Goal: Task Accomplishment & Management: Manage account settings

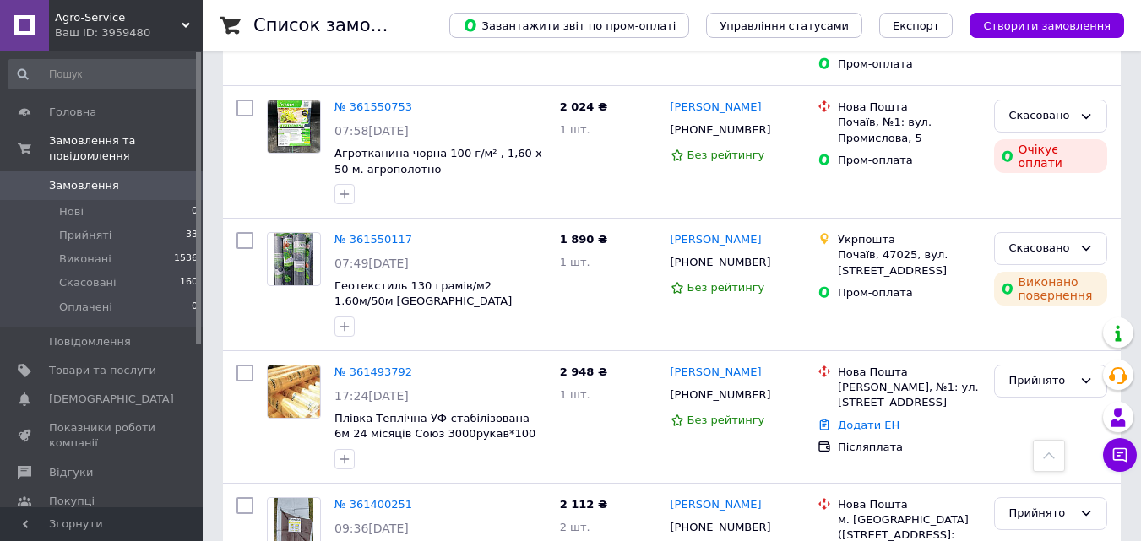
scroll to position [422, 0]
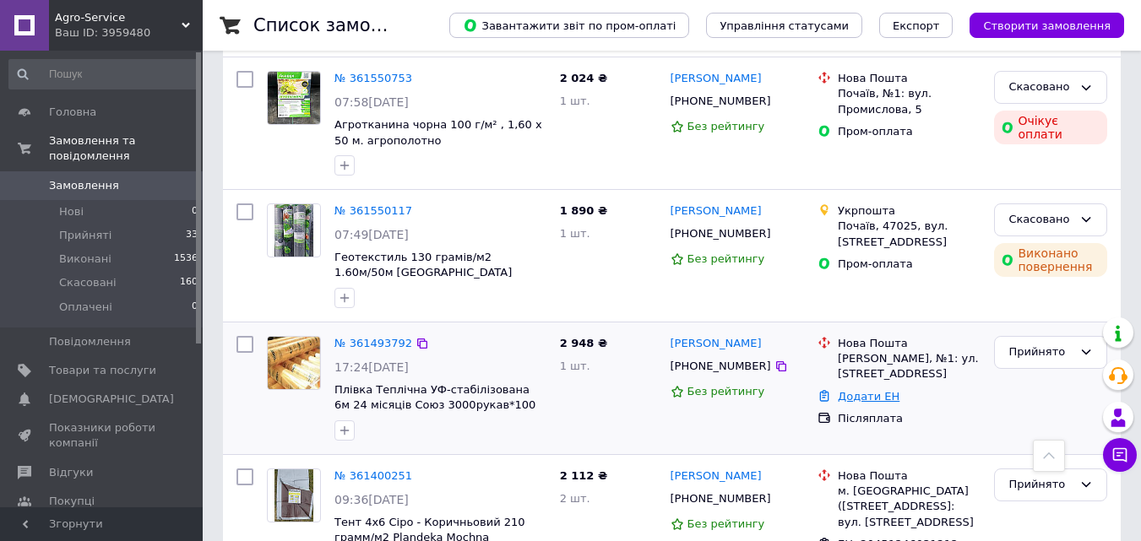
click at [857, 398] on link "Додати ЕН" at bounding box center [869, 396] width 62 height 13
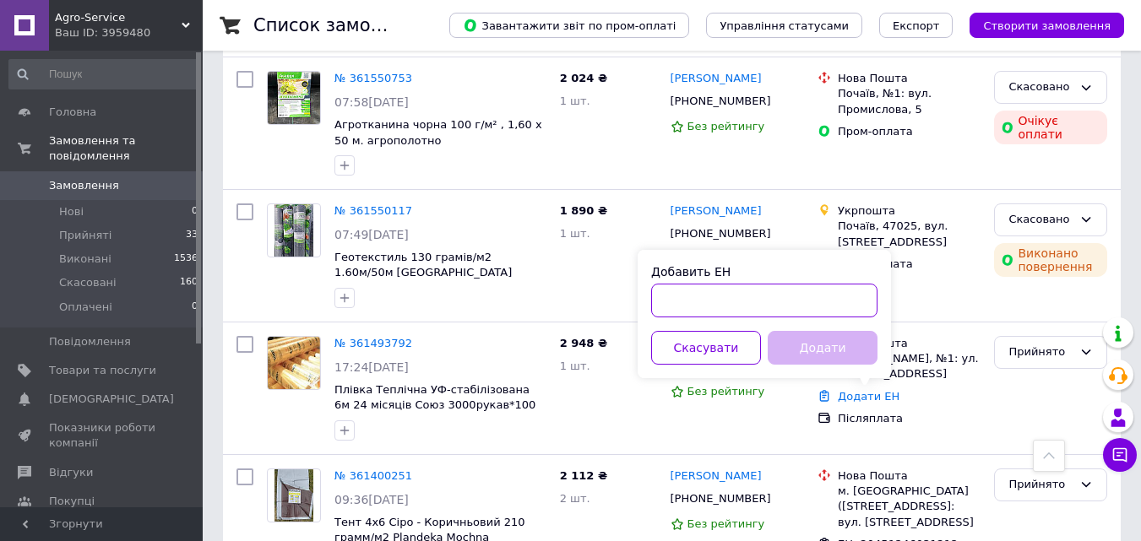
click at [715, 307] on input "Добавить ЕН" at bounding box center [764, 301] width 226 height 34
type input "59001453580278"
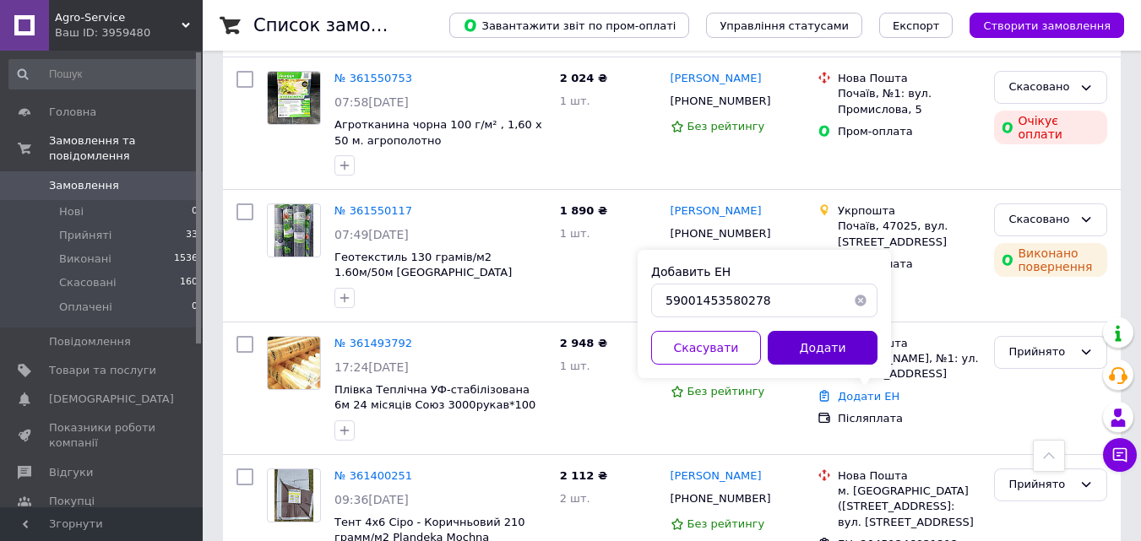
click at [813, 345] on button "Додати" at bounding box center [823, 348] width 110 height 34
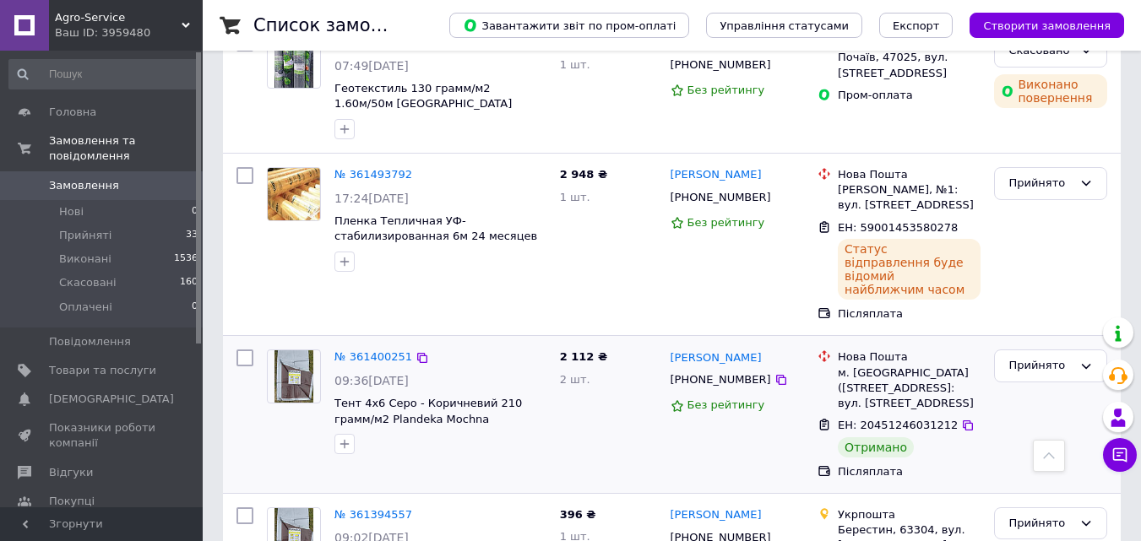
scroll to position [689, 0]
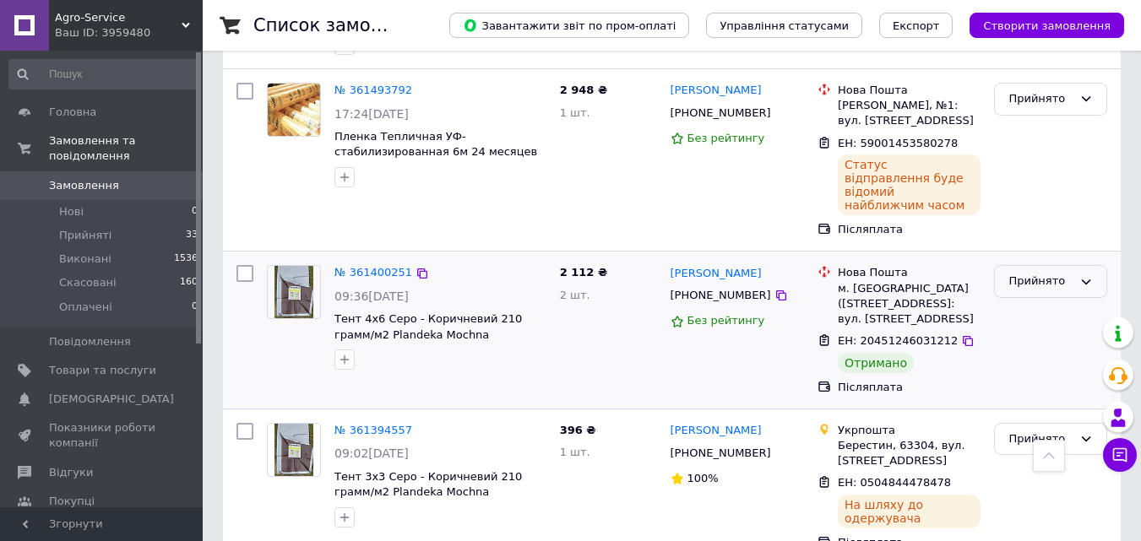
click at [1042, 277] on div "Прийнято" at bounding box center [1050, 281] width 113 height 33
click at [1040, 302] on li "Виконано" at bounding box center [1051, 317] width 112 height 31
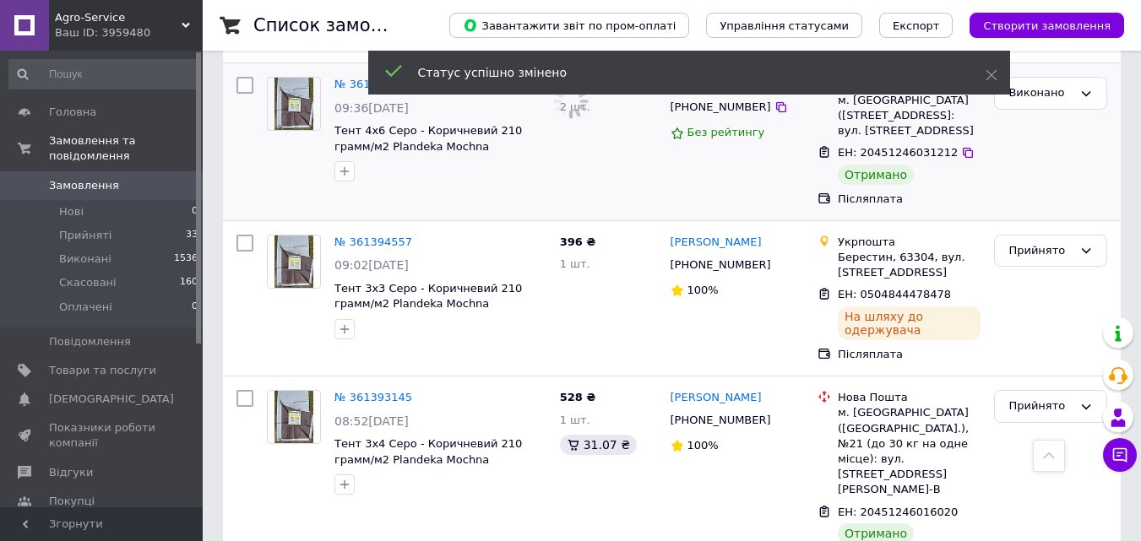
scroll to position [943, 0]
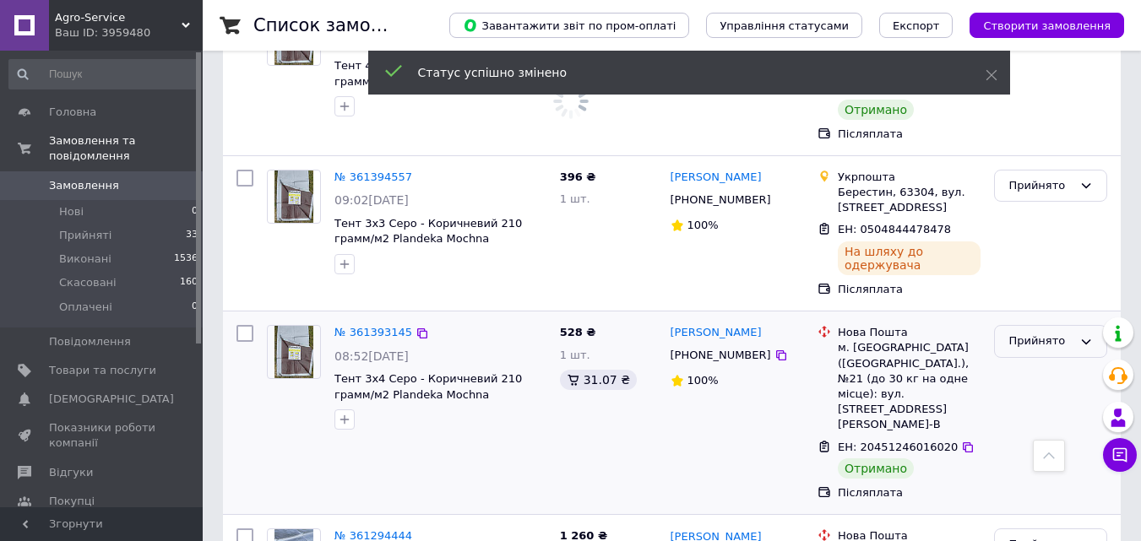
click at [1034, 333] on div "Прийнято" at bounding box center [1041, 342] width 64 height 18
click at [1043, 362] on li "Виконано" at bounding box center [1051, 377] width 112 height 31
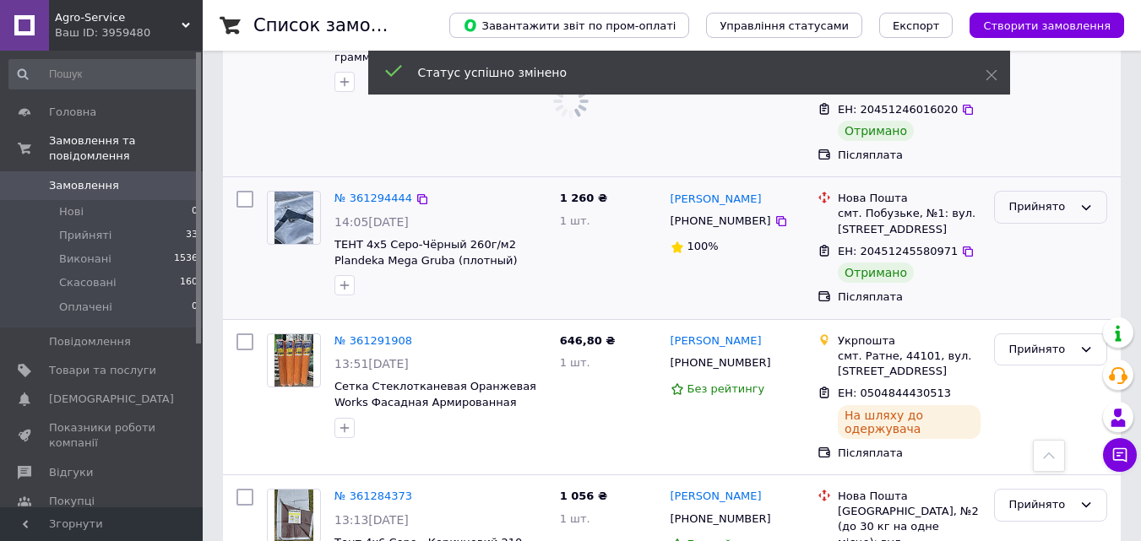
click at [1024, 199] on div "Прийнято" at bounding box center [1041, 208] width 64 height 18
click at [1029, 227] on li "Виконано" at bounding box center [1051, 242] width 112 height 31
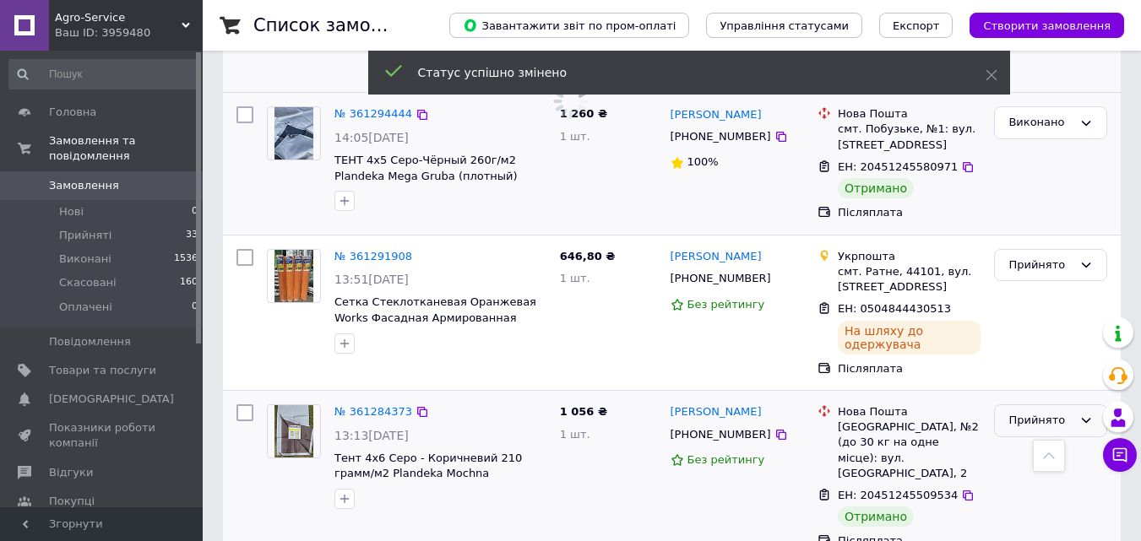
scroll to position [1450, 0]
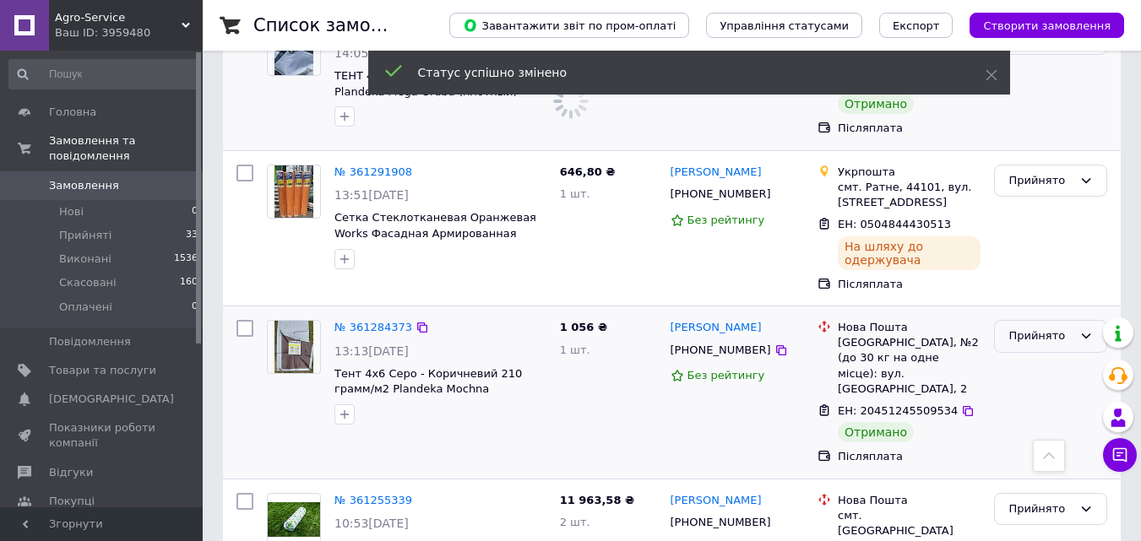
click at [1040, 328] on div "Прийнято" at bounding box center [1041, 337] width 64 height 18
click at [1042, 356] on li "Виконано" at bounding box center [1051, 371] width 112 height 31
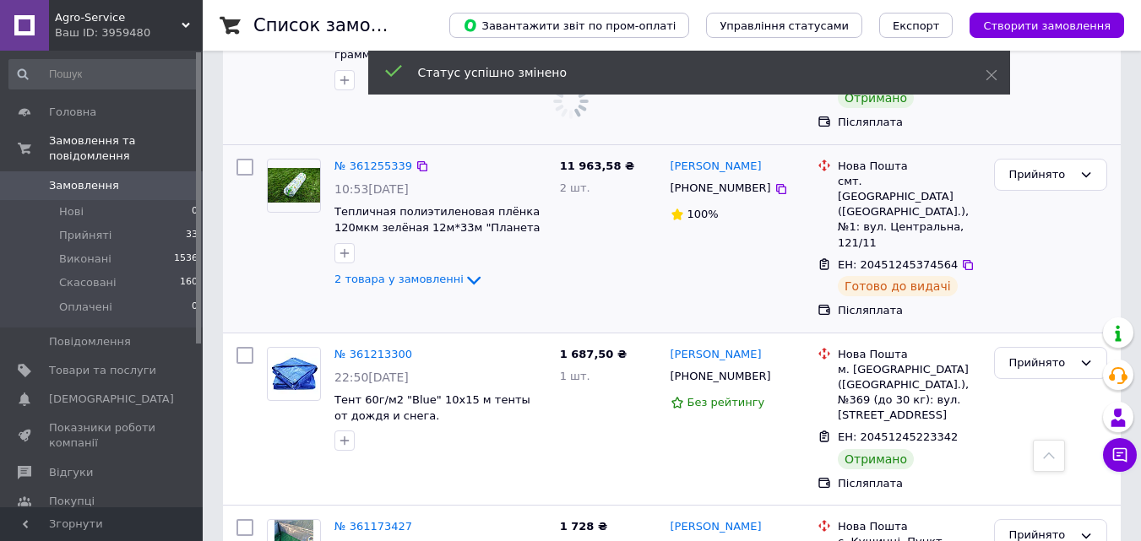
scroll to position [1787, 0]
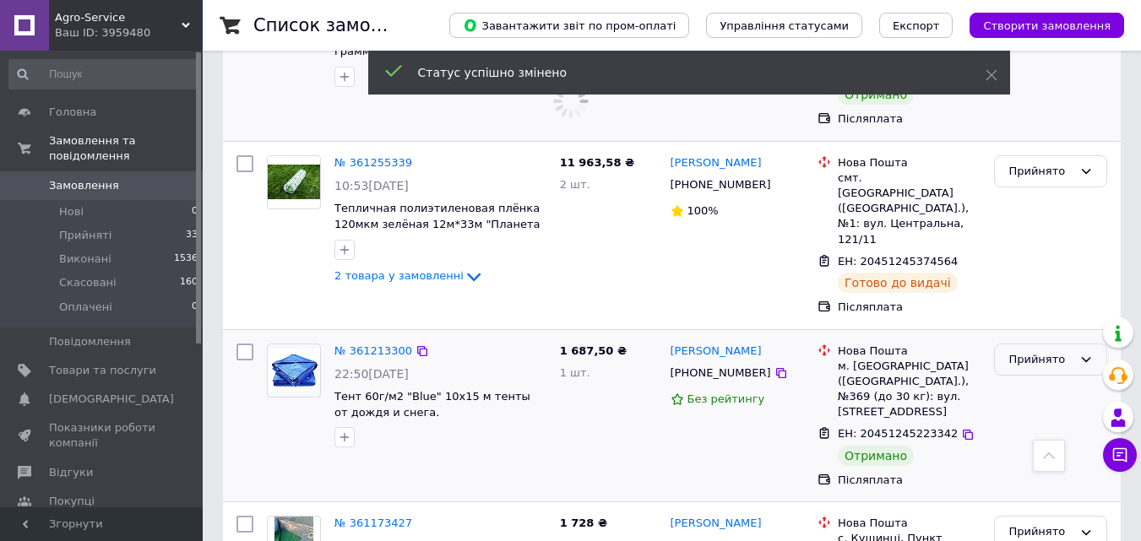
click at [1027, 351] on div "Прийнято" at bounding box center [1041, 360] width 64 height 18
click at [1032, 379] on li "Виконано" at bounding box center [1051, 394] width 112 height 31
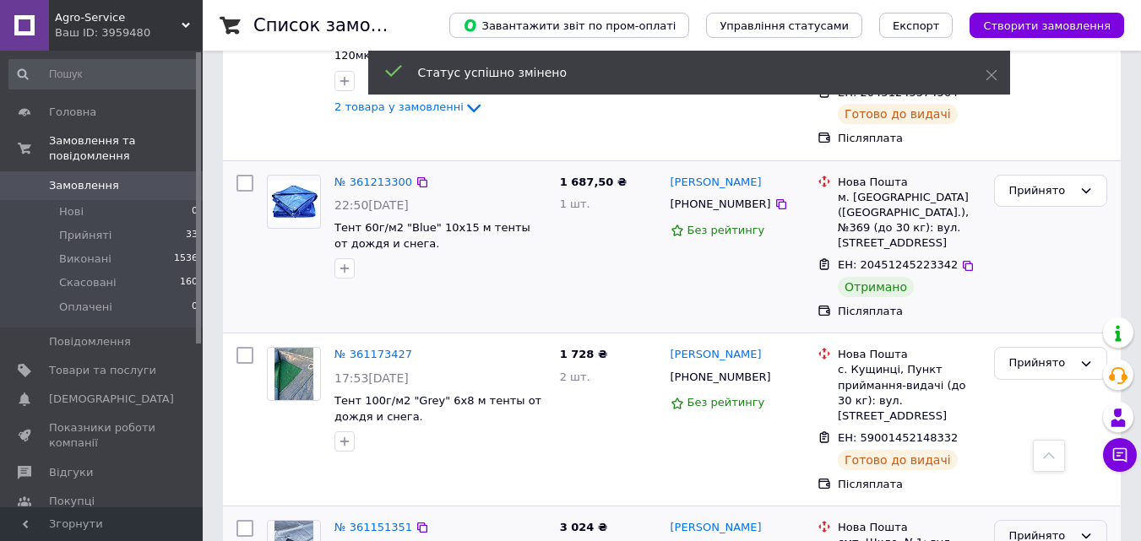
scroll to position [2125, 0]
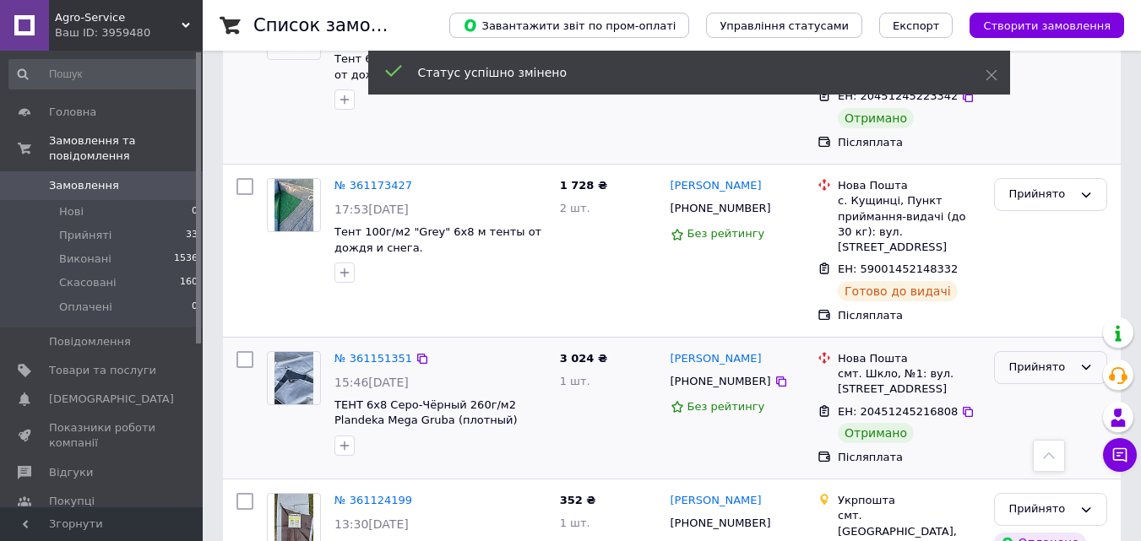
click at [1028, 359] on div "Прийнято" at bounding box center [1041, 368] width 64 height 18
click at [1030, 388] on li "Виконано" at bounding box center [1051, 403] width 112 height 31
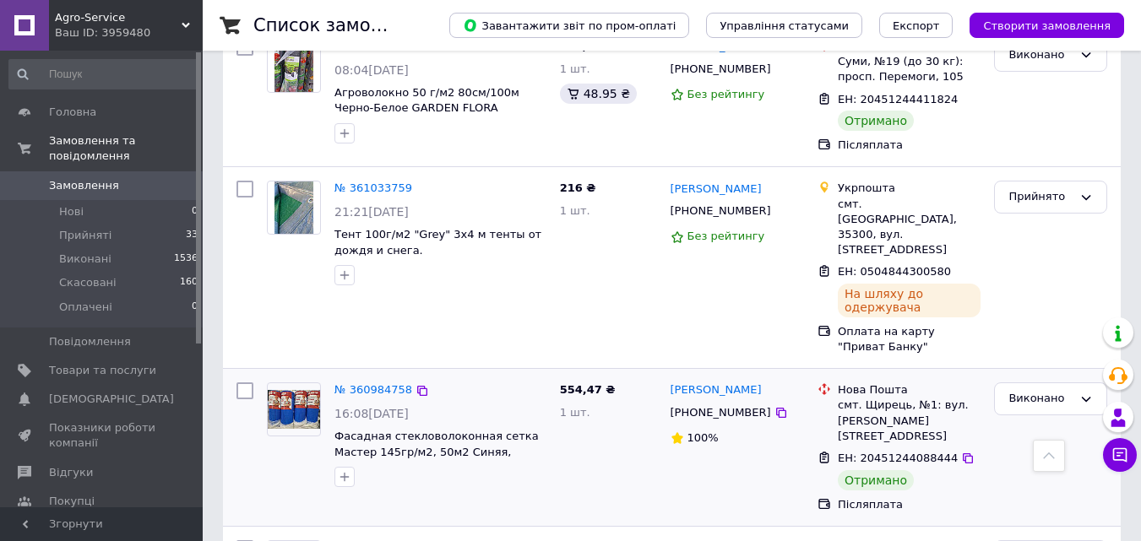
scroll to position [3392, 0]
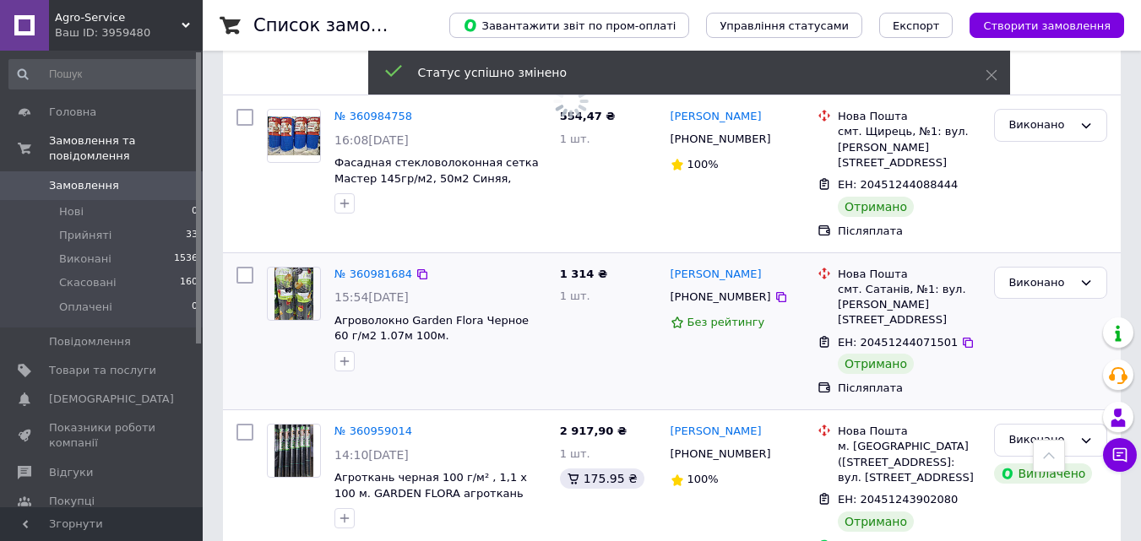
scroll to position [3730, 0]
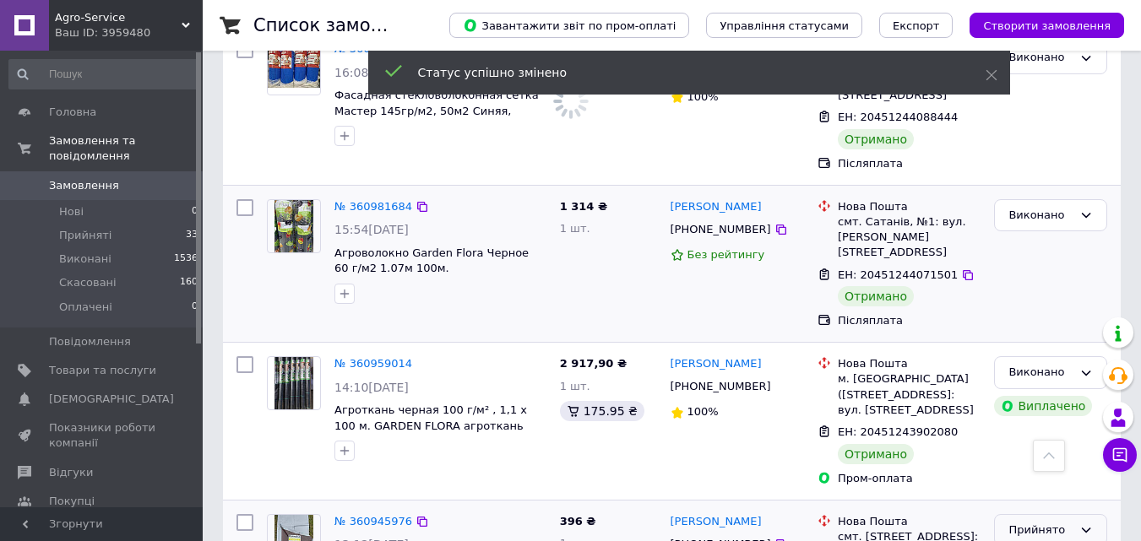
click at [1030, 522] on div "Прийнято" at bounding box center [1041, 531] width 64 height 18
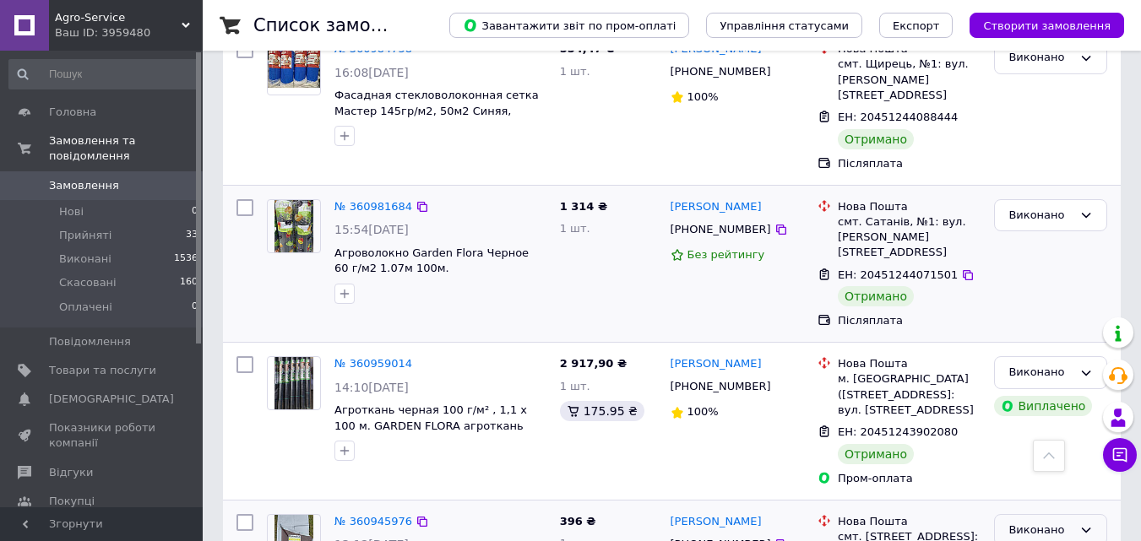
scroll to position [3899, 0]
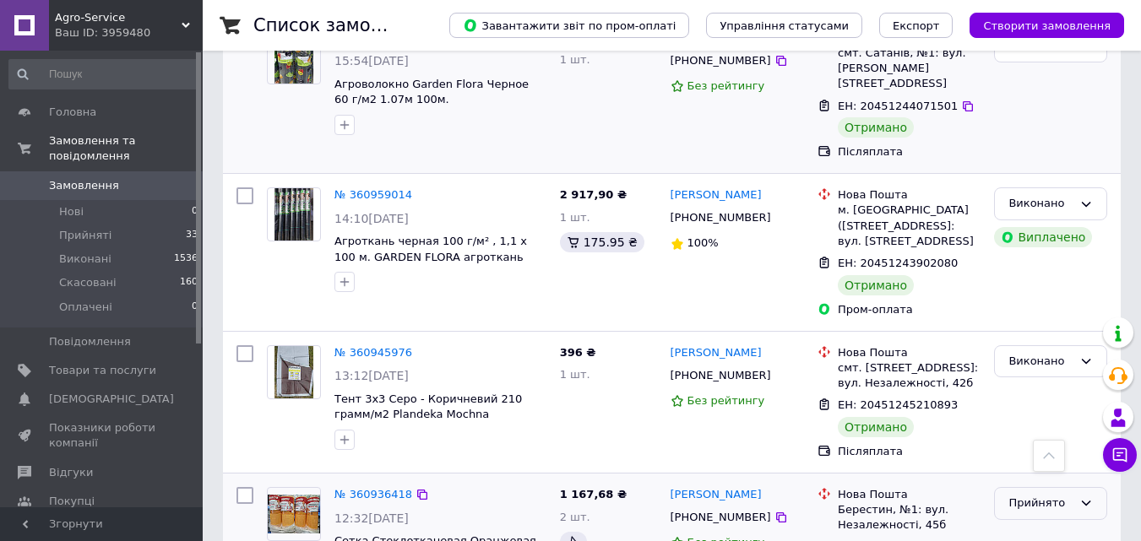
click at [1028, 495] on div "Прийнято" at bounding box center [1041, 504] width 64 height 18
click at [1026, 524] on li "Виконано" at bounding box center [1051, 539] width 112 height 31
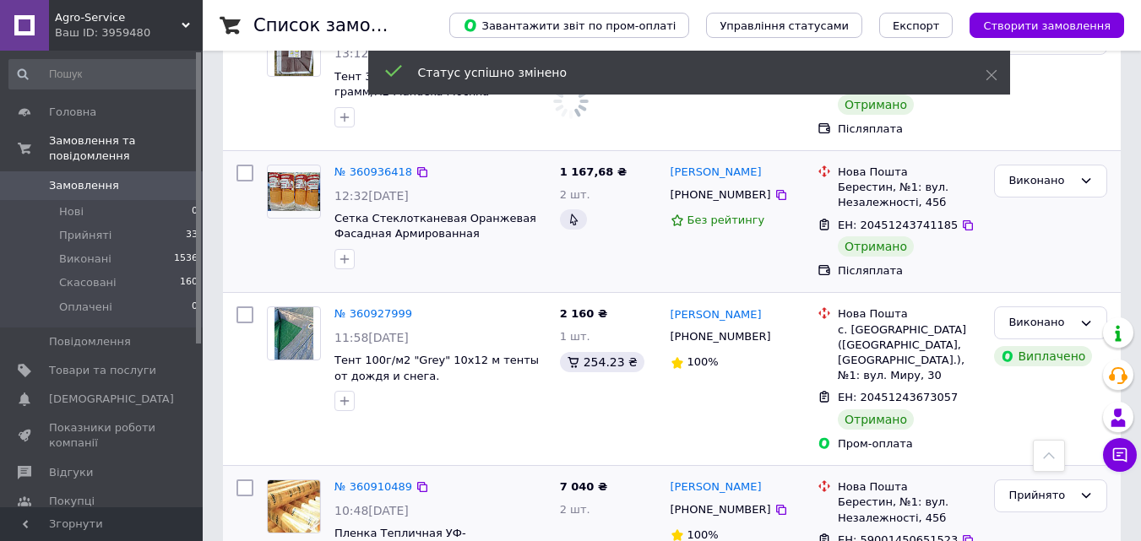
scroll to position [4237, 0]
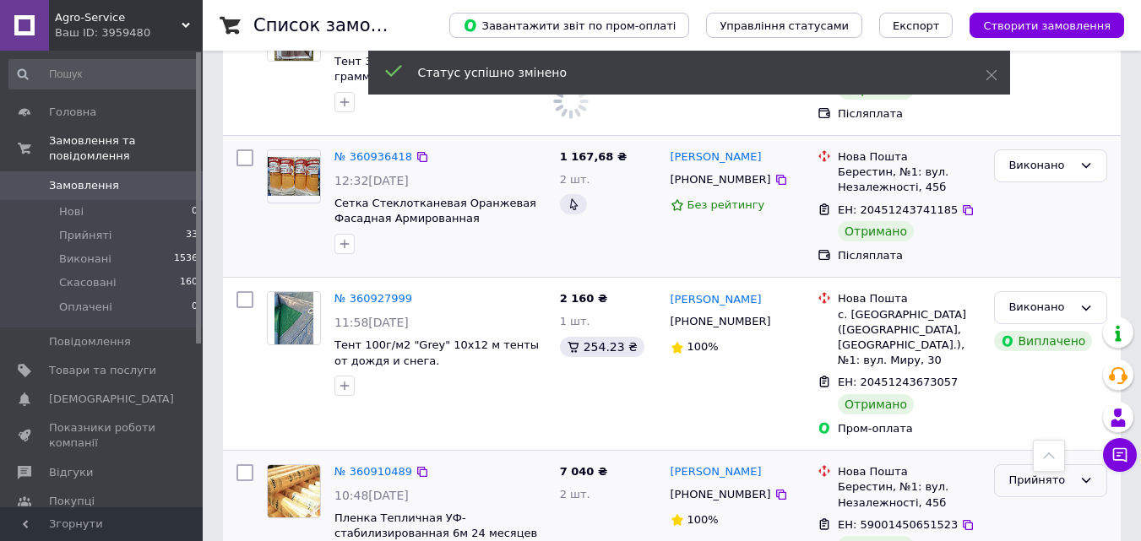
click at [1031, 472] on div "Прийнято" at bounding box center [1041, 481] width 64 height 18
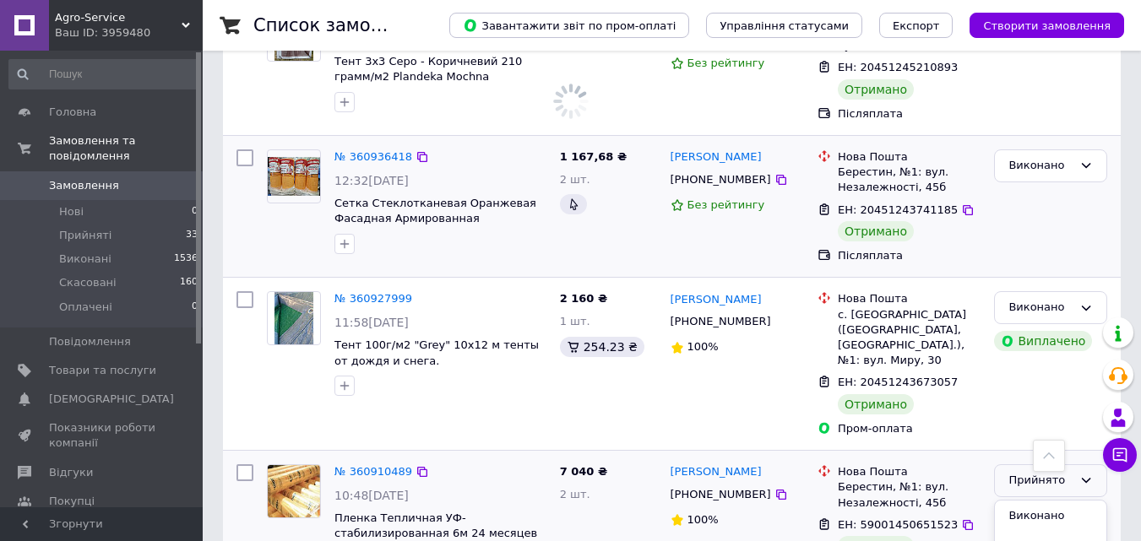
click at [1031, 501] on li "Виконано" at bounding box center [1051, 516] width 112 height 31
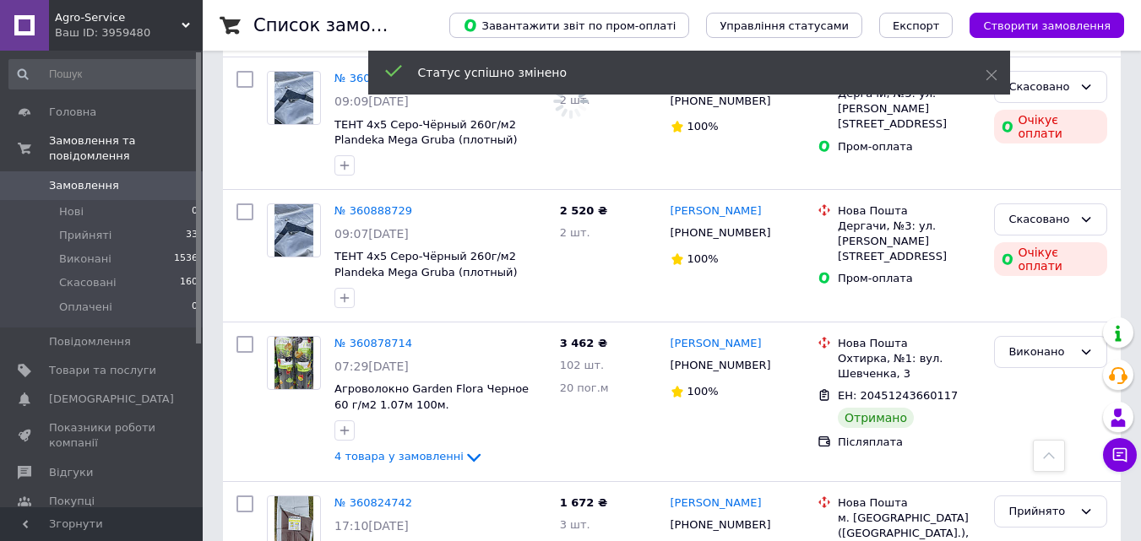
scroll to position [4899, 0]
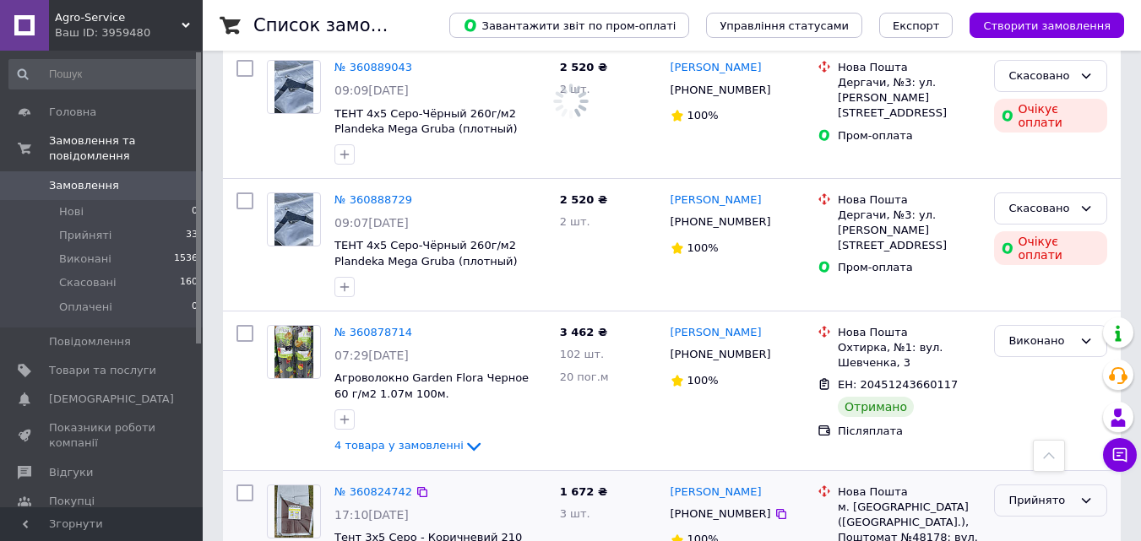
click at [1022, 492] on div "Прийнято" at bounding box center [1041, 501] width 64 height 18
click at [1026, 520] on li "Виконано" at bounding box center [1051, 535] width 112 height 31
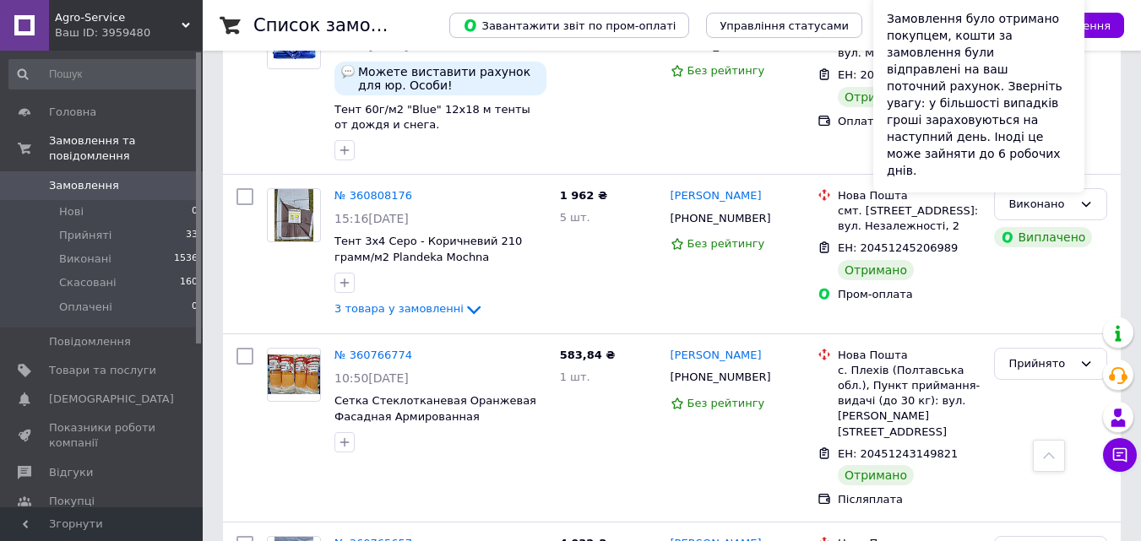
scroll to position [5913, 0]
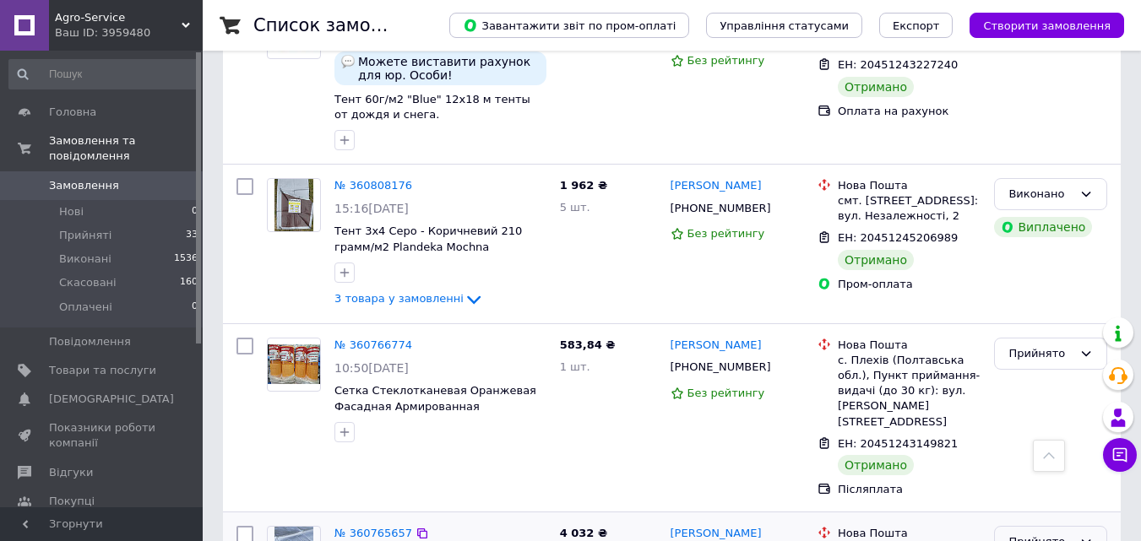
click at [1028, 534] on div "Прийнято" at bounding box center [1041, 543] width 64 height 18
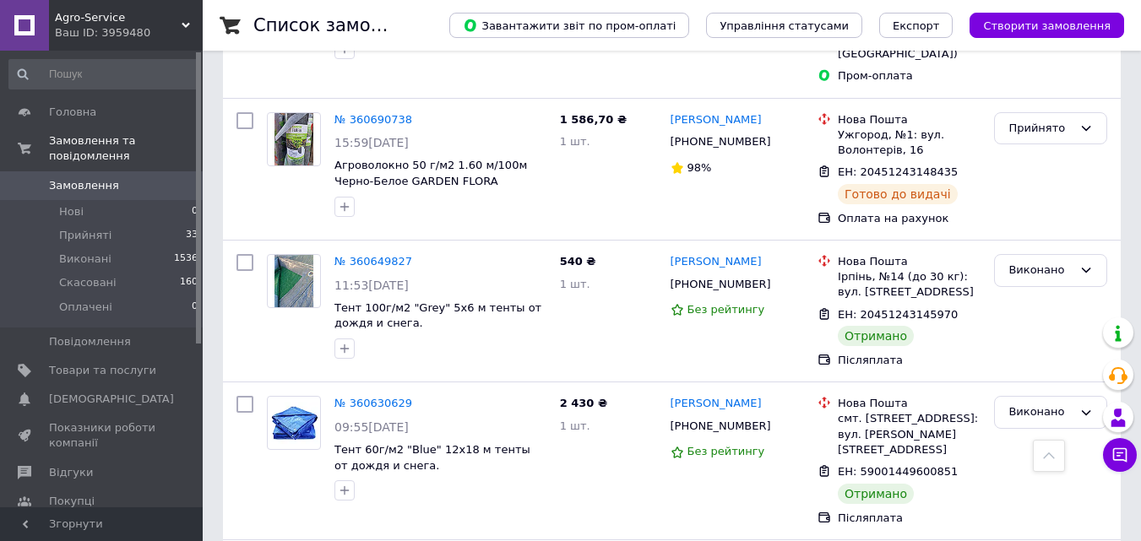
scroll to position [7180, 0]
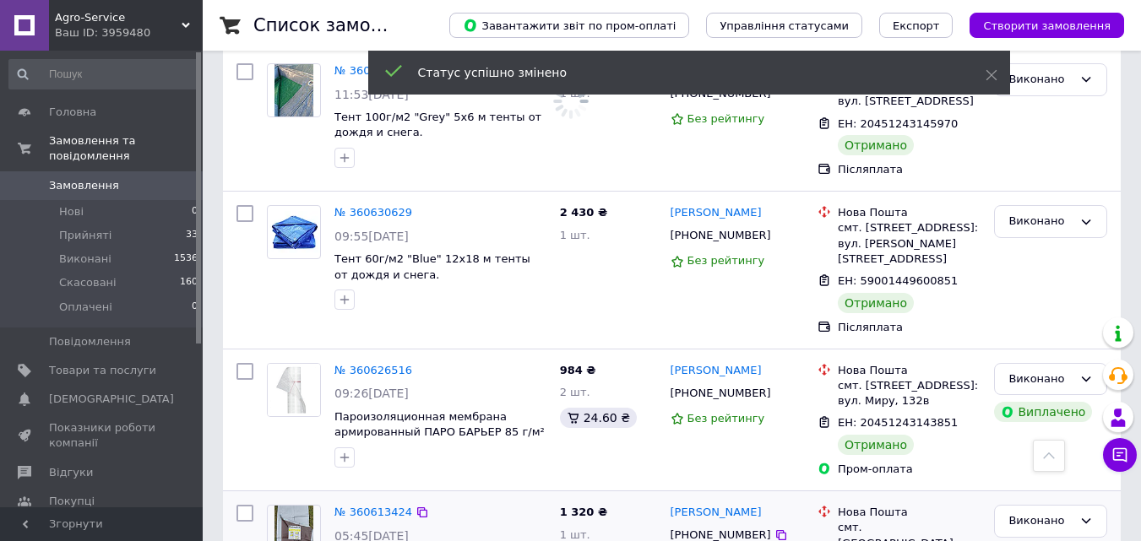
scroll to position [7179, 0]
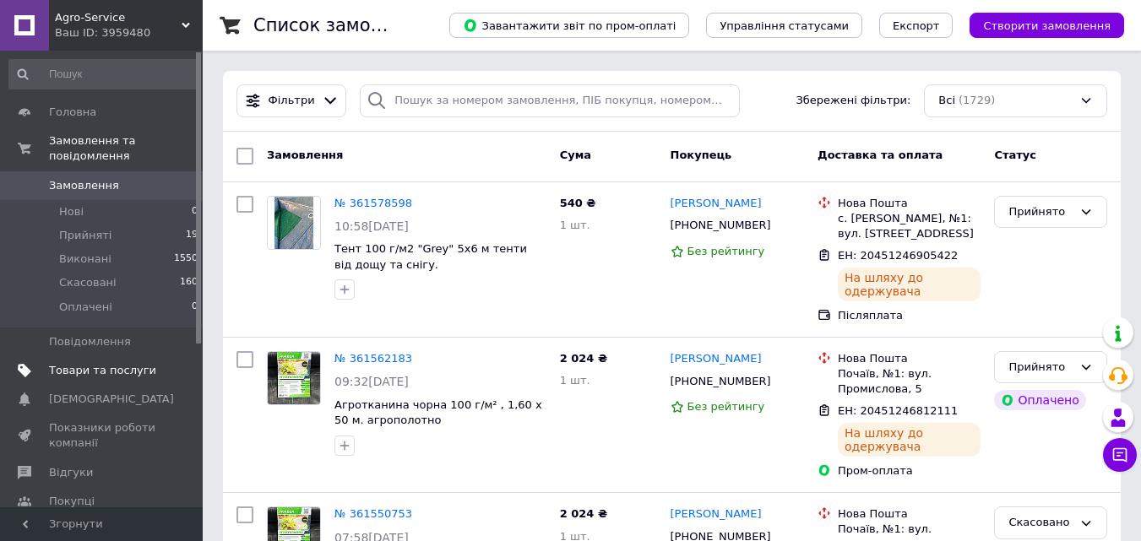
click at [99, 363] on span "Товари та послуги" at bounding box center [102, 370] width 107 height 15
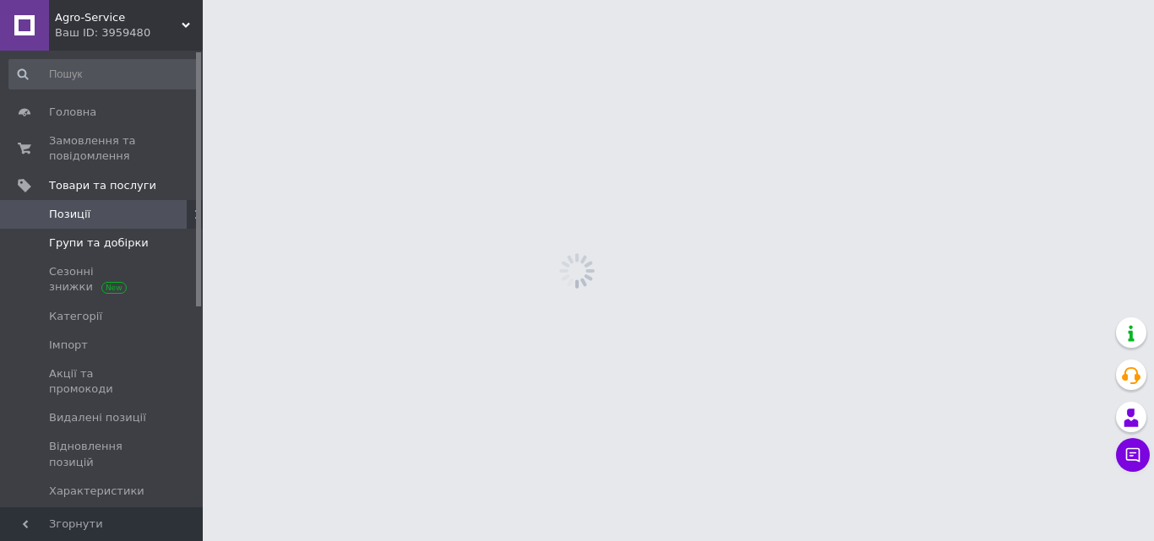
click at [82, 247] on span "Групи та добірки" at bounding box center [99, 243] width 100 height 15
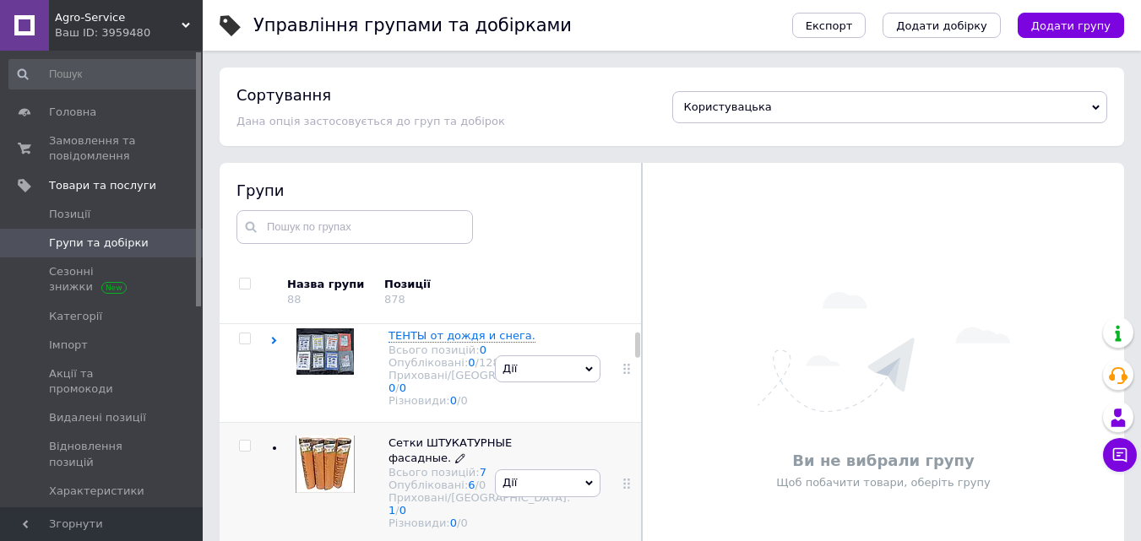
scroll to position [84, 0]
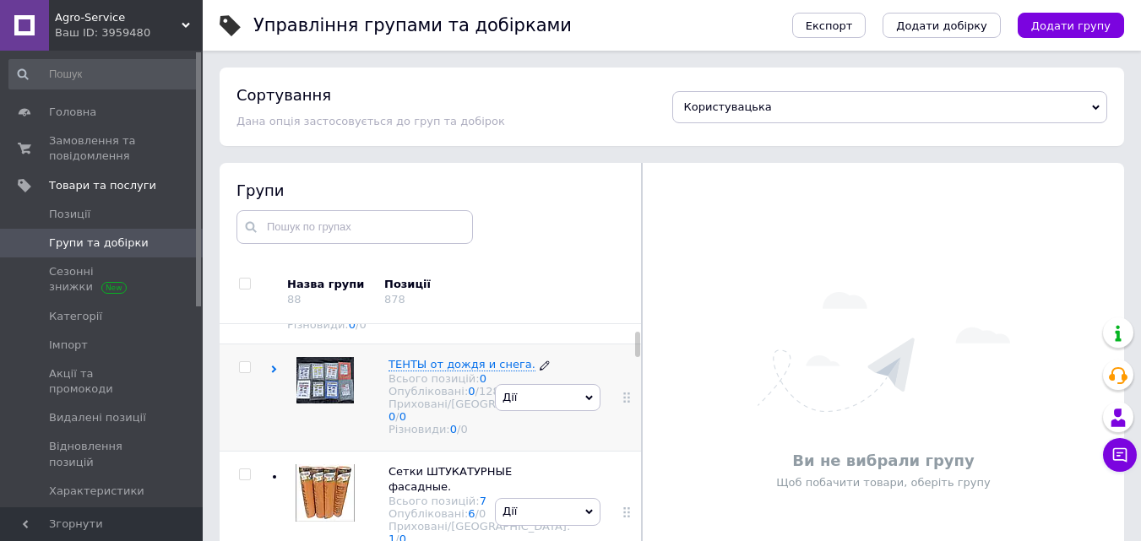
click at [403, 358] on span "ТЕНТЫ от дождя и снега." at bounding box center [462, 364] width 147 height 13
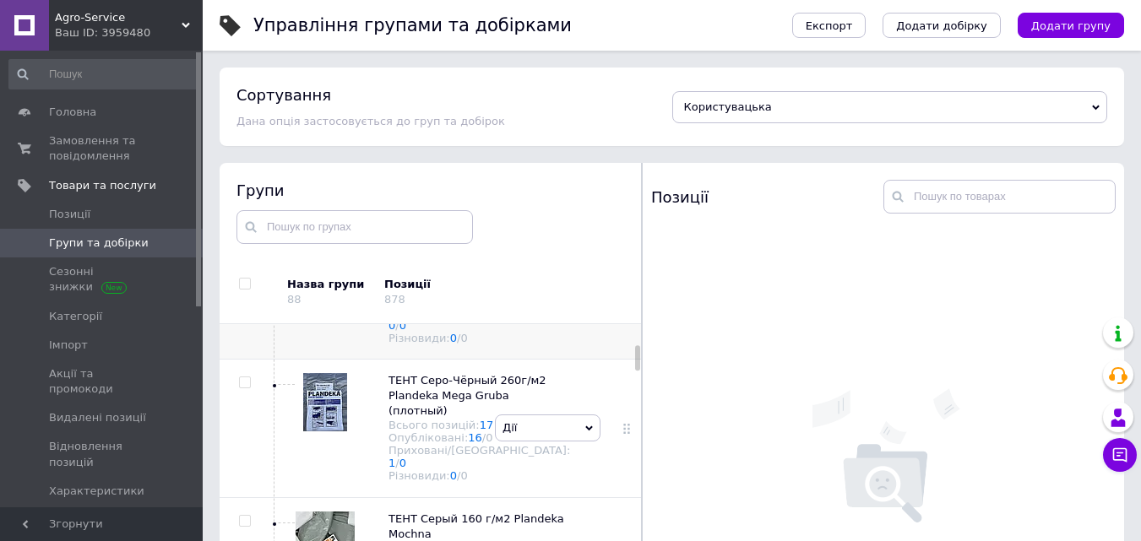
scroll to position [676, 0]
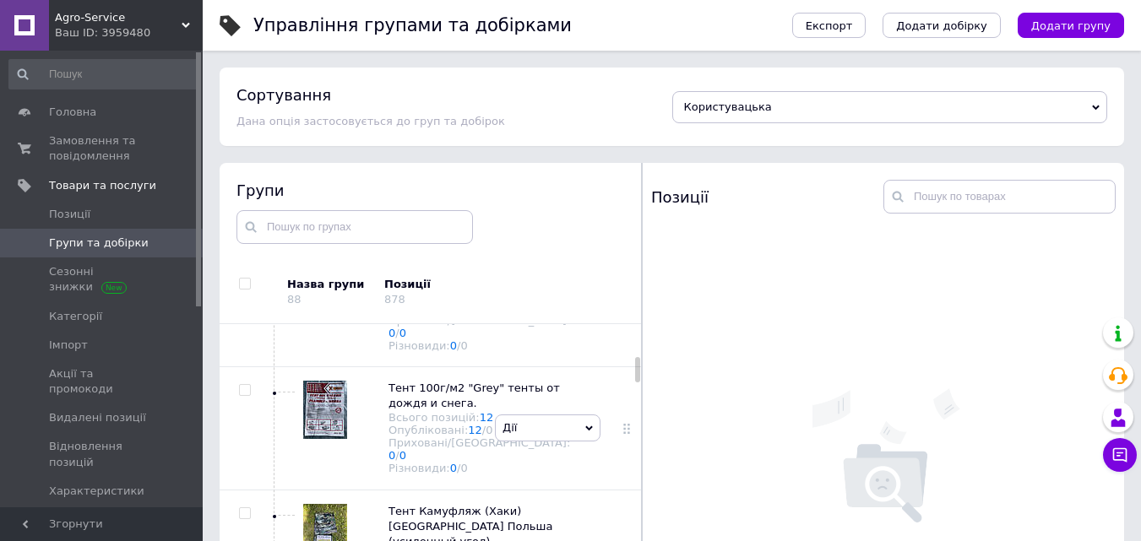
click at [422, 164] on span "ТЕНТ Серо-Чёрный 260г/м2 Plandeka Mega Gruba (плотный)" at bounding box center [468, 142] width 158 height 43
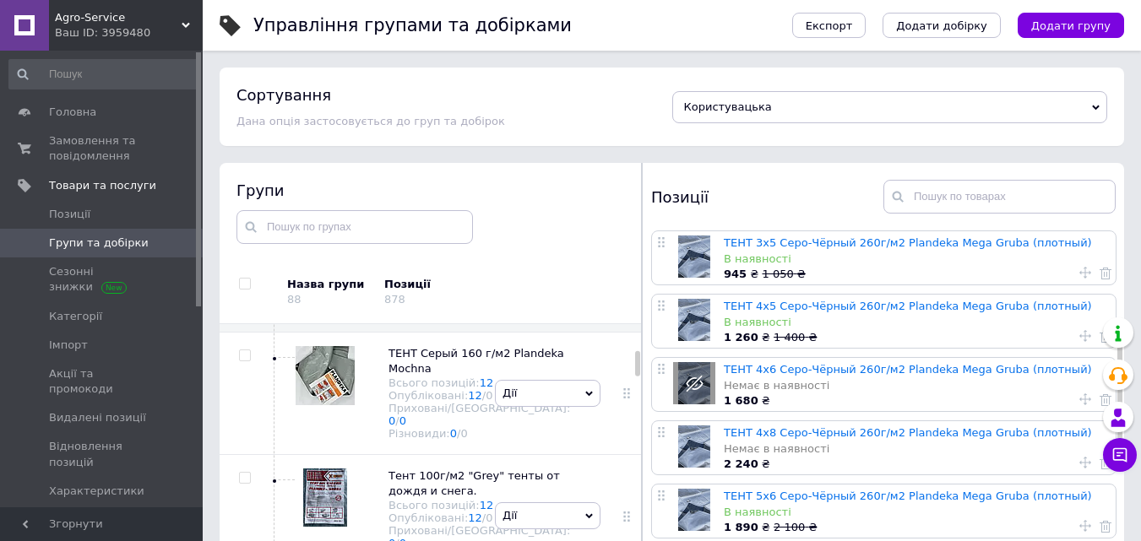
scroll to position [507, 0]
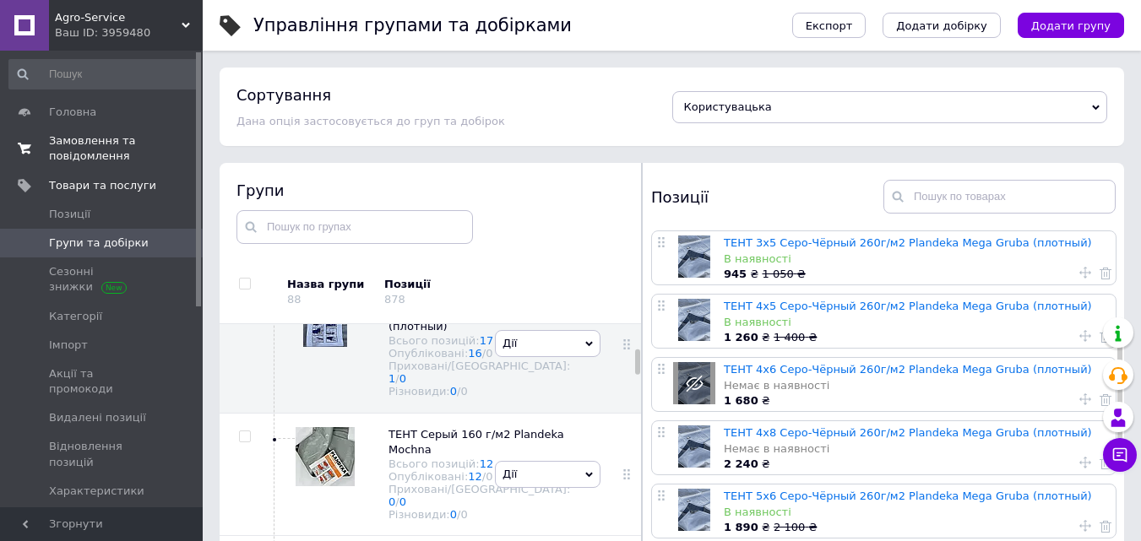
click at [92, 145] on span "Замовлення та повідомлення" at bounding box center [102, 148] width 107 height 30
